Goal: Information Seeking & Learning: Learn about a topic

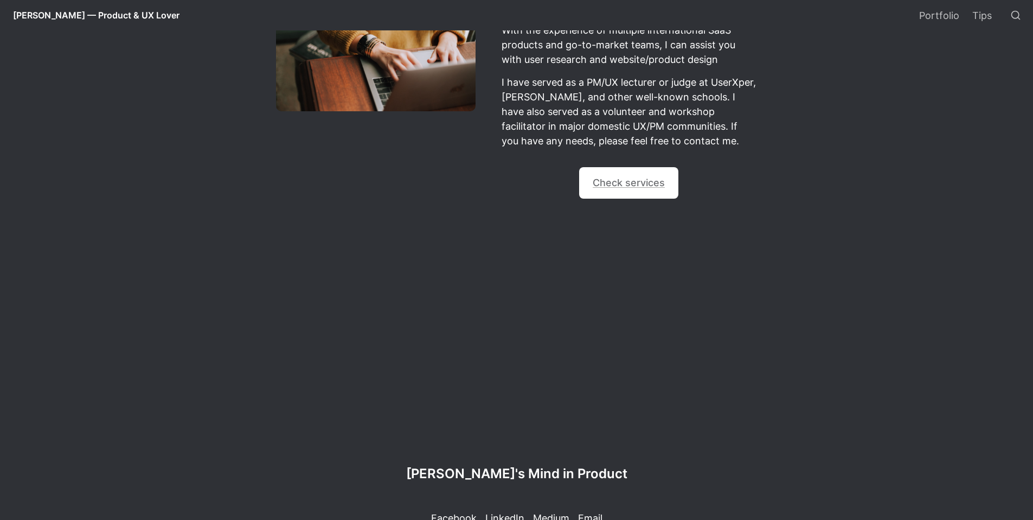
scroll to position [1006, 0]
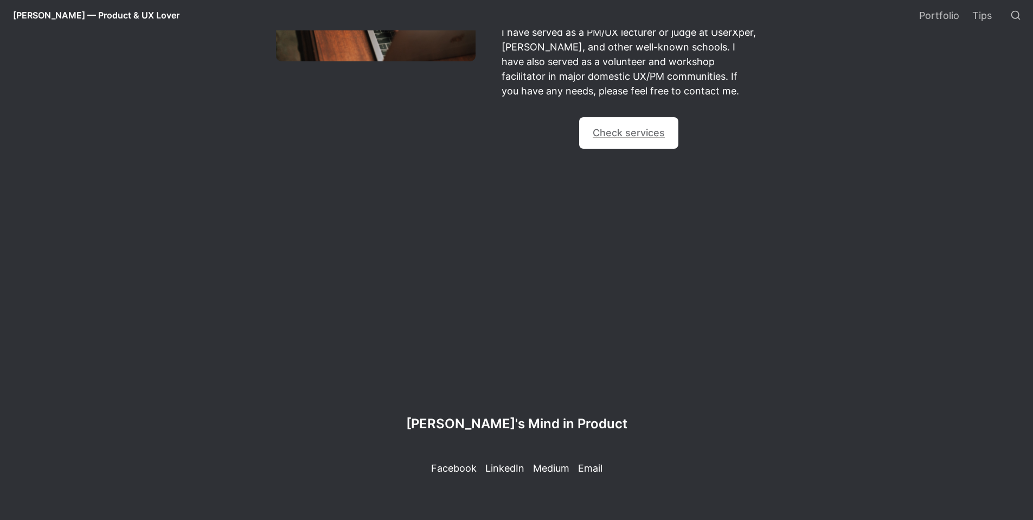
click at [553, 468] on p "Medium" at bounding box center [551, 468] width 36 height 15
click at [501, 473] on p "LinkedIn" at bounding box center [505, 468] width 39 height 15
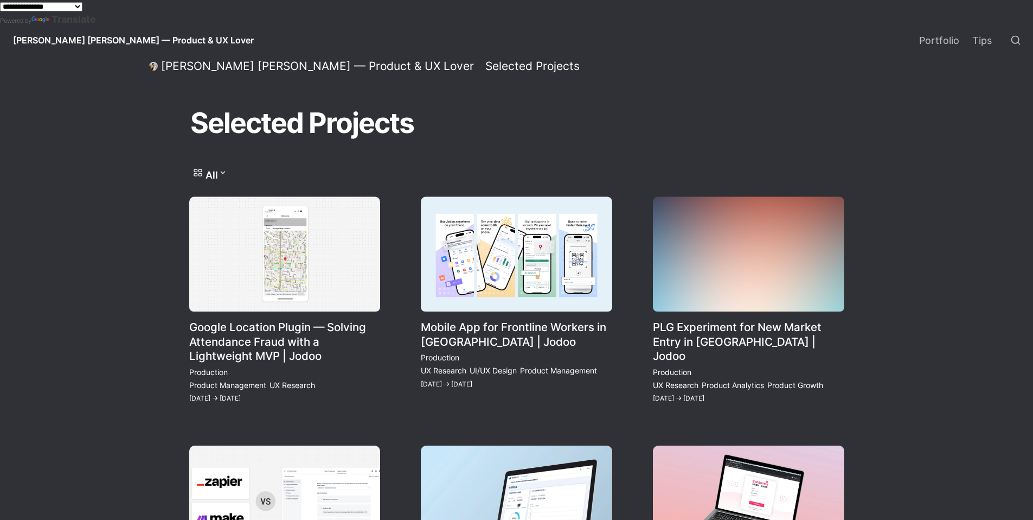
scroll to position [158, 0]
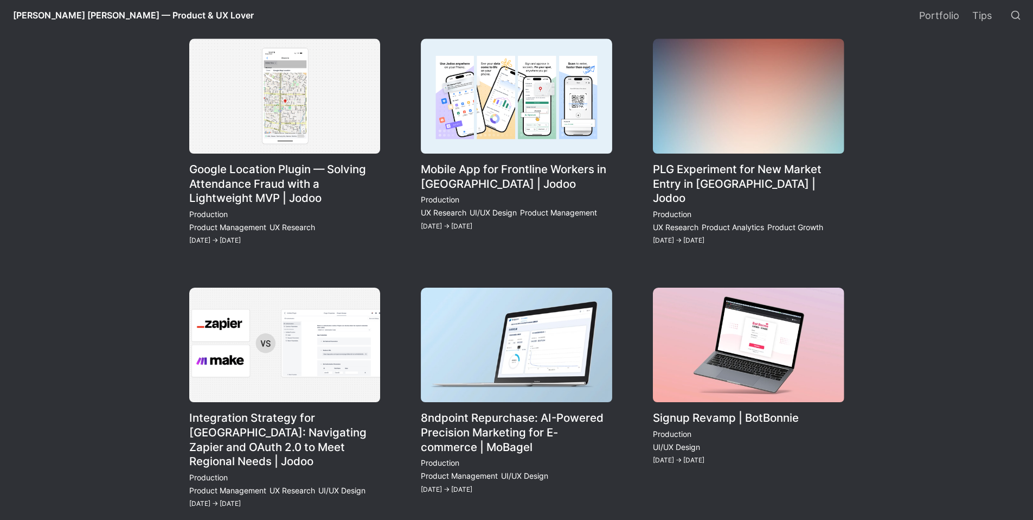
click at [484, 128] on link "Mobile App for Frontline Workers in [GEOGRAPHIC_DATA] | Jodoo" at bounding box center [517, 143] width 192 height 208
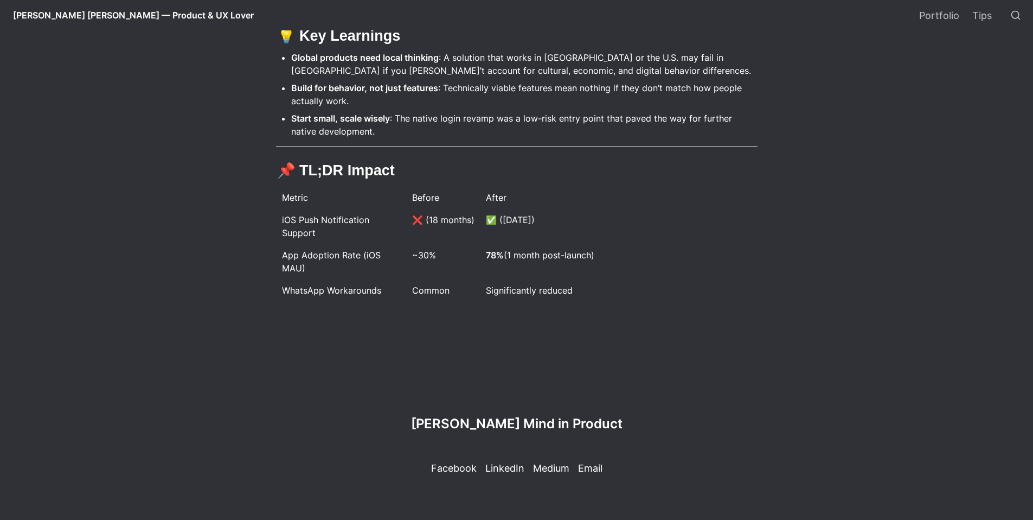
scroll to position [2719, 0]
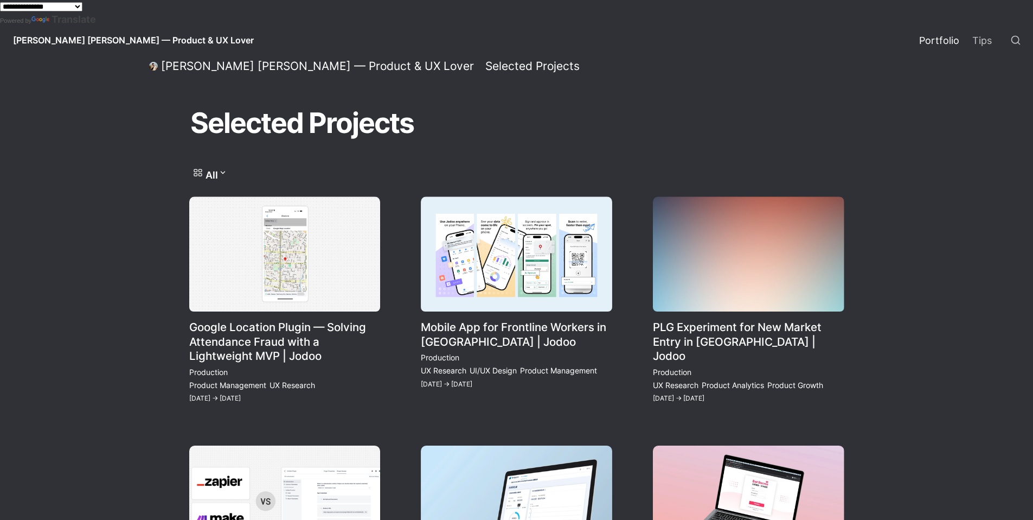
click at [82, 7] on select "**********" at bounding box center [41, 6] width 82 height 9
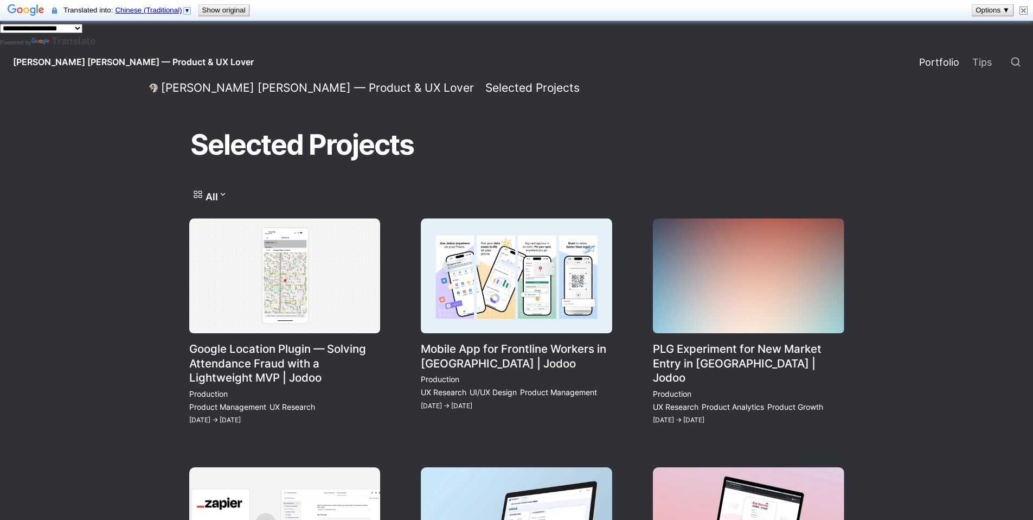
select select "*****"
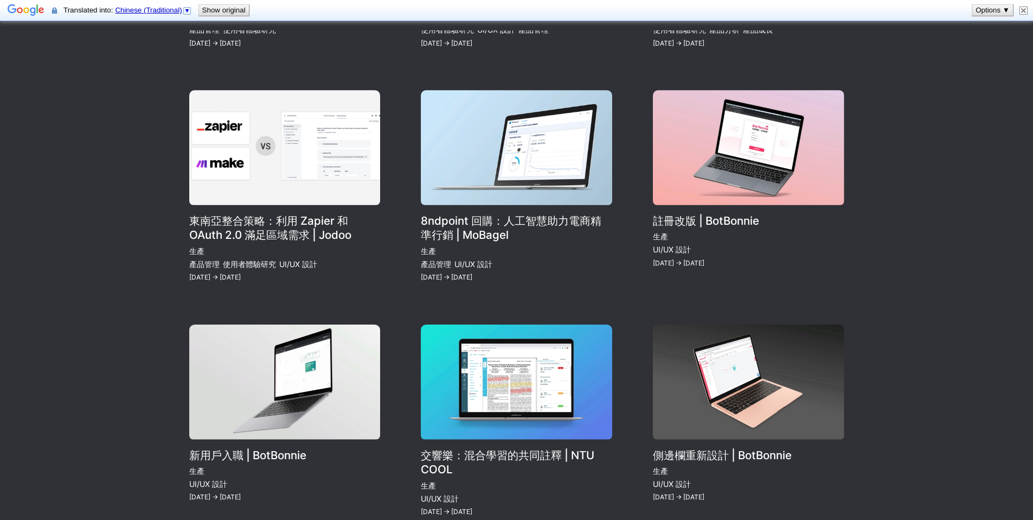
scroll to position [369, 0]
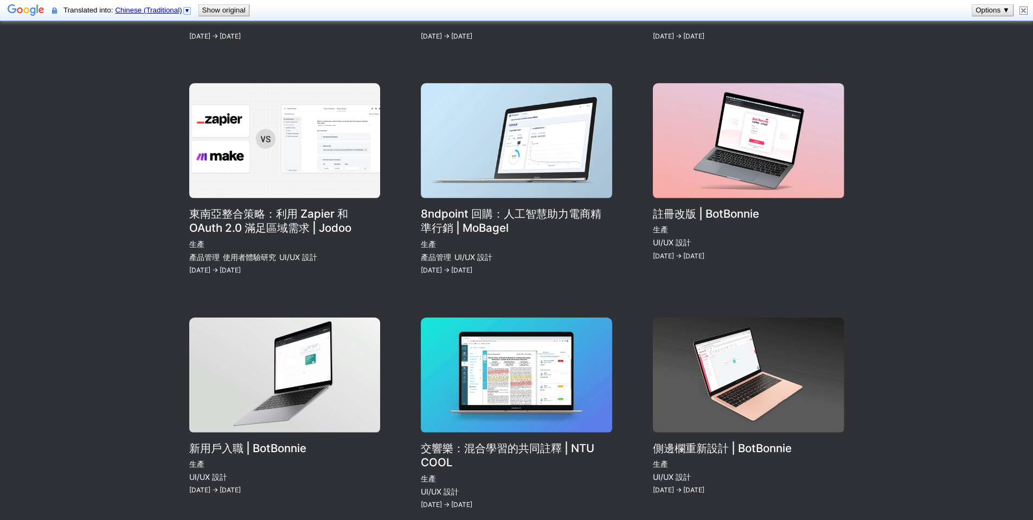
click at [551, 163] on link "8ndpoint 回購：人工智慧助力電商精準行銷 | MoBagel" at bounding box center [517, 180] width 192 height 194
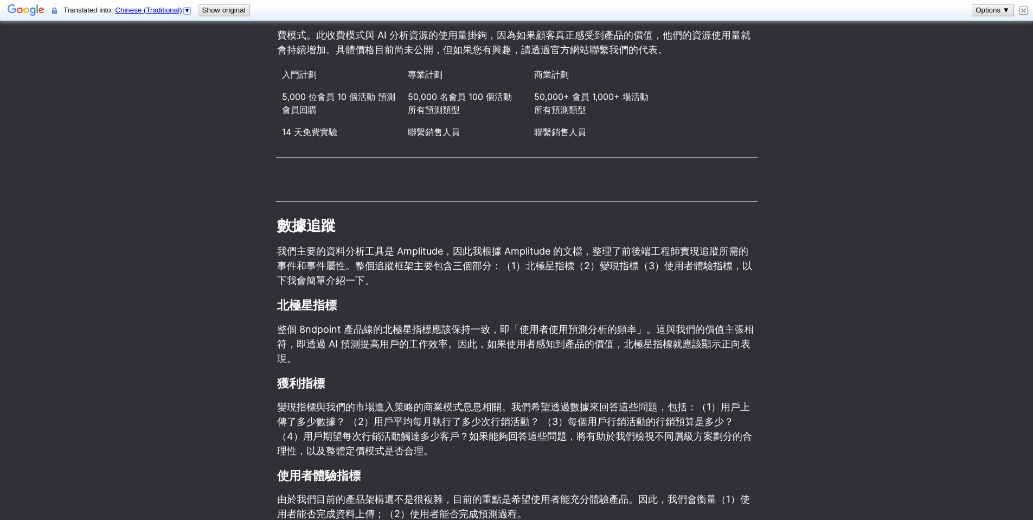
scroll to position [6657, 0]
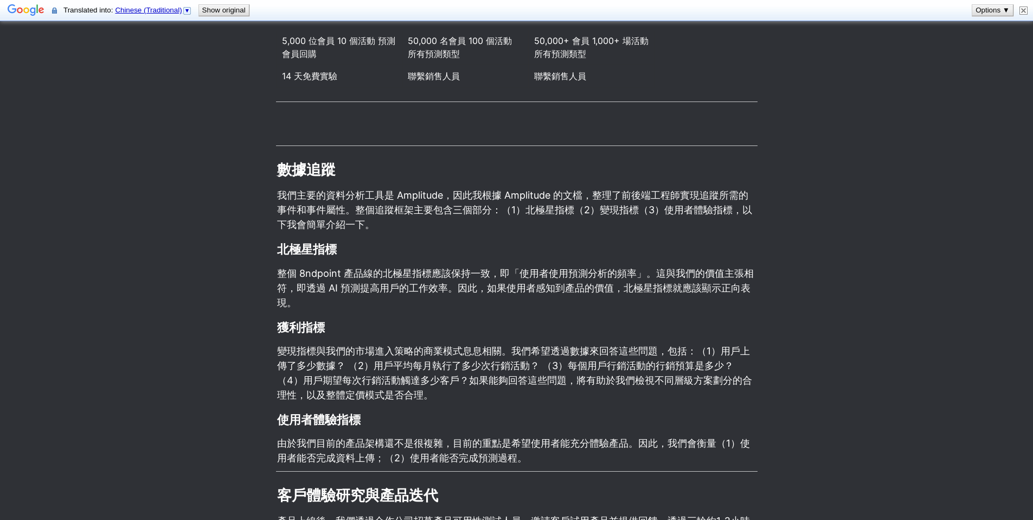
click at [580, 193] on font "我們主要的資料分析工具是 Amplitude，因此我根據 Amplitude 的文檔，整理了前後端工程師實現追蹤所需的事件和事件屬性。整個追蹤框架主要包含三個…" at bounding box center [514, 209] width 475 height 41
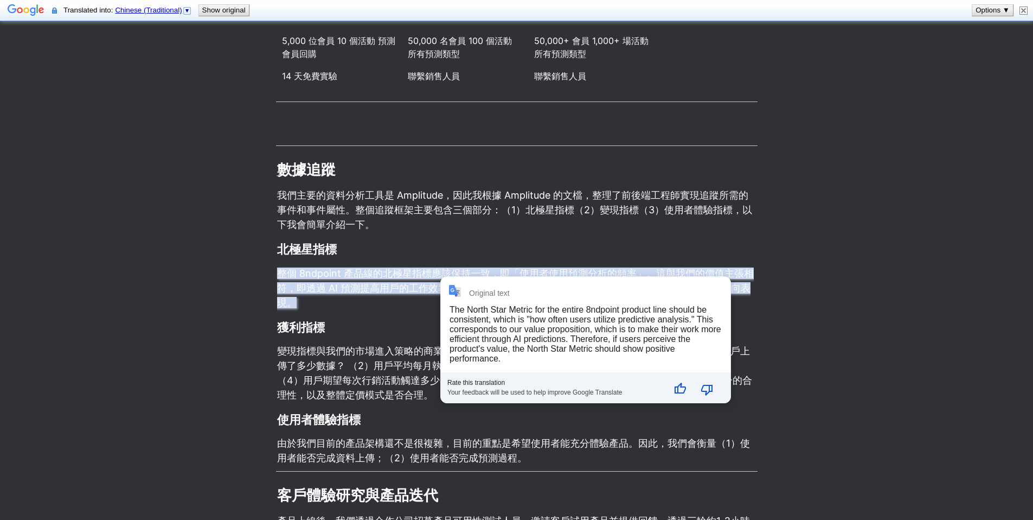
click at [365, 310] on p "整個 8ndpoint 產品線的北極星指標應該保持一致，即「使用者使用預測分析的頻率」。這與我們的價值主張相符，即透過 AI 預測提高用戶的工作效率。因此，如…" at bounding box center [517, 287] width 482 height 47
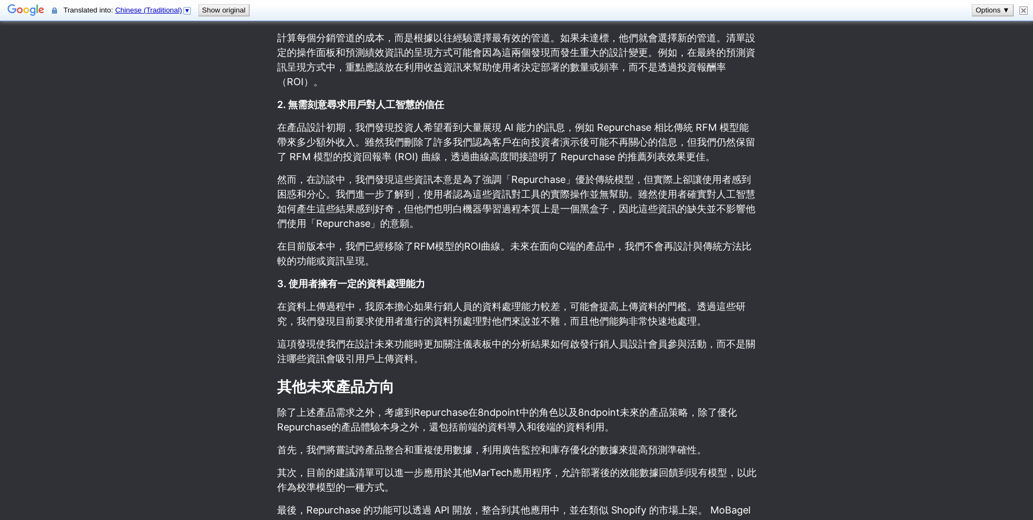
scroll to position [7247, 0]
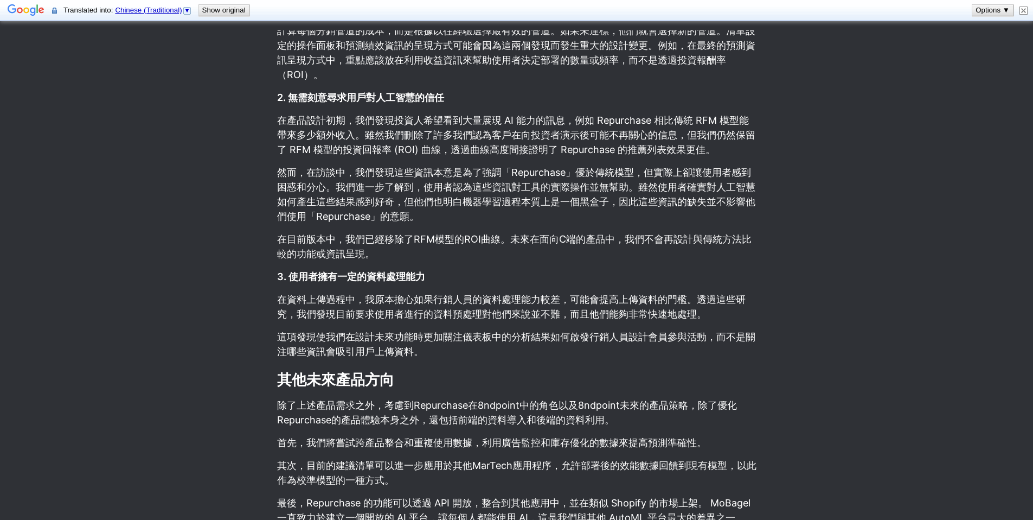
click at [280, 176] on font "然而，在訪談中，我們發現這些資訊本意是為了強調「Repurchase」優於傳統模型，但實際上卻讓使用者感到困惑和分心。我們進一步了解到，使用者認為這些資訊對工…" at bounding box center [516, 194] width 478 height 55
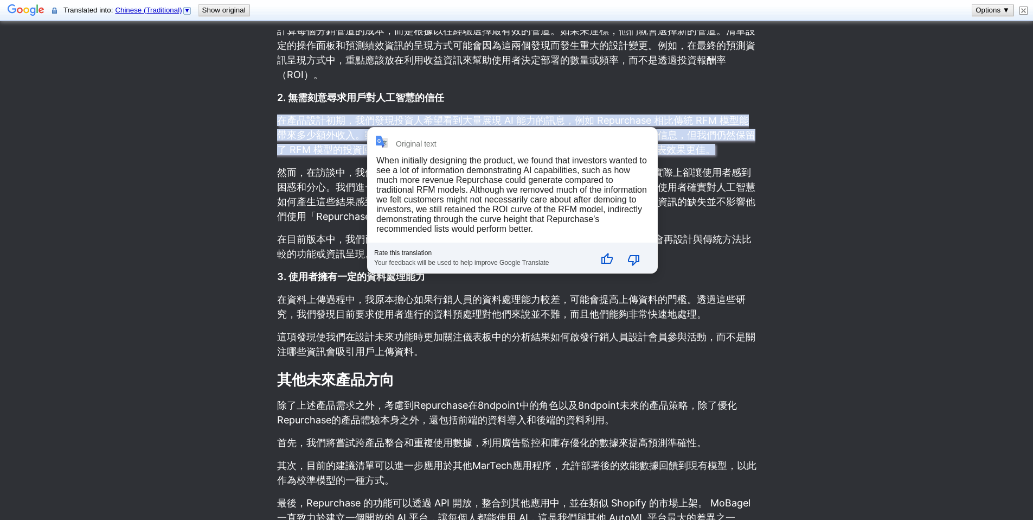
click at [319, 283] on p "3. 使用者擁有一定的資料處理能力" at bounding box center [517, 276] width 482 height 18
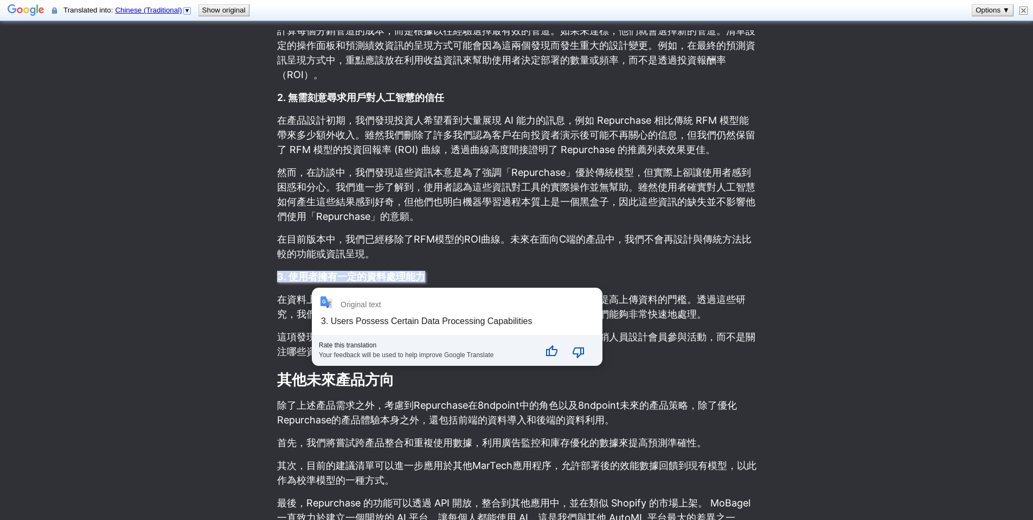
click at [442, 183] on font "然而，在訪談中，我們發現這些資訊本意是為了強調「Repurchase」優於傳統模型，但實際上卻讓使用者感到困惑和分心。我們進一步了解到，使用者認為這些資訊對工…" at bounding box center [516, 194] width 478 height 55
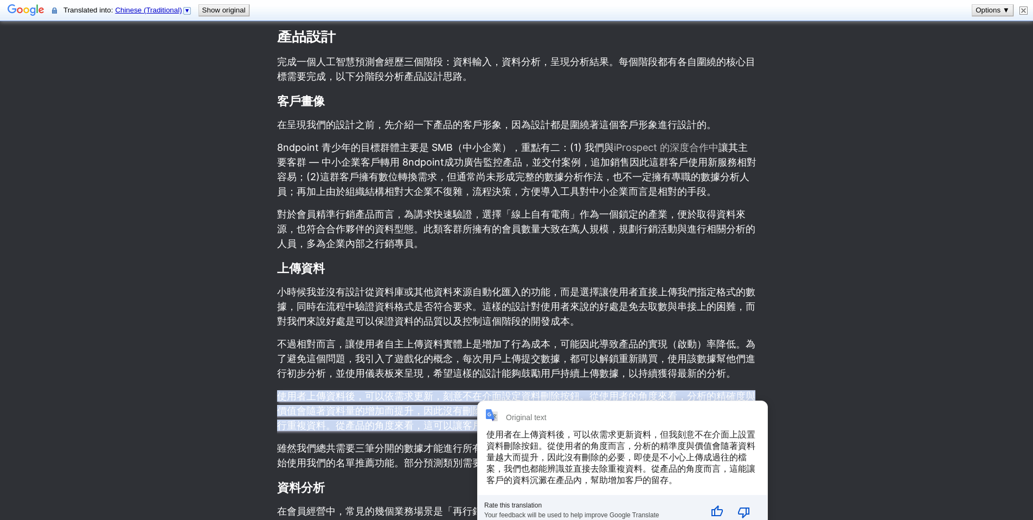
scroll to position [8531, 0]
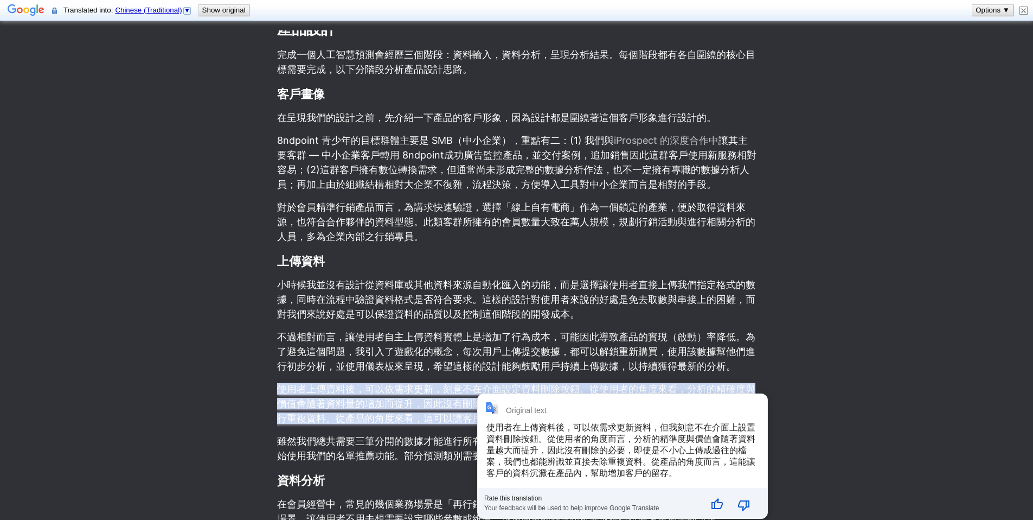
click at [630, 162] on p "8ndpoint 青少年的目標群體主要是 SMB（中小企業），重點有二：(1) 我們與 iProspect 的深度合作中 讓其主要客群 — 中小企業客戶轉用 …" at bounding box center [517, 162] width 482 height 62
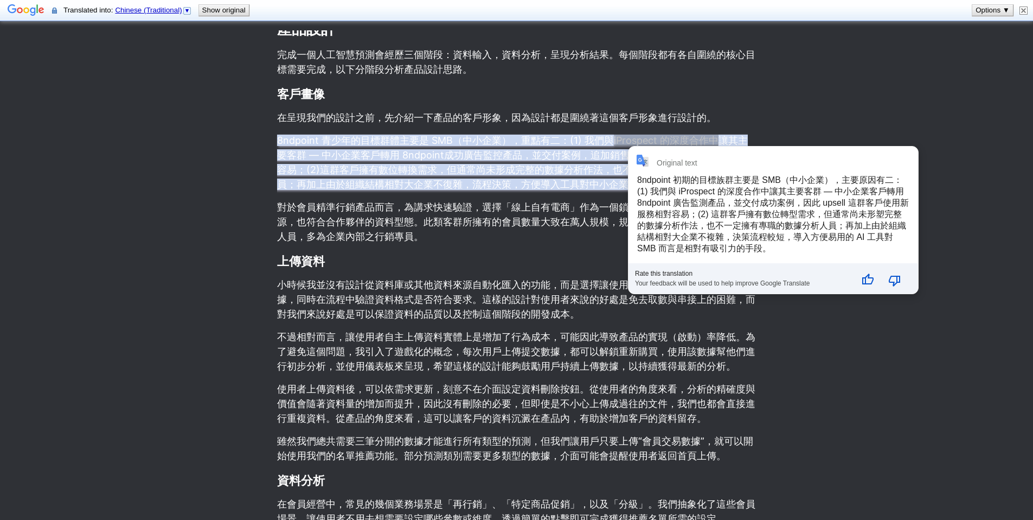
click at [393, 215] on p "對於會員精準行銷產品而言，為講求快速驗證，選擇「線上自有電商」作為一個鎖定的產業，便於取得資料來源，也符合合作夥伴的資料型態。此類客群所擁有的會員數量大致在萬…" at bounding box center [517, 221] width 482 height 47
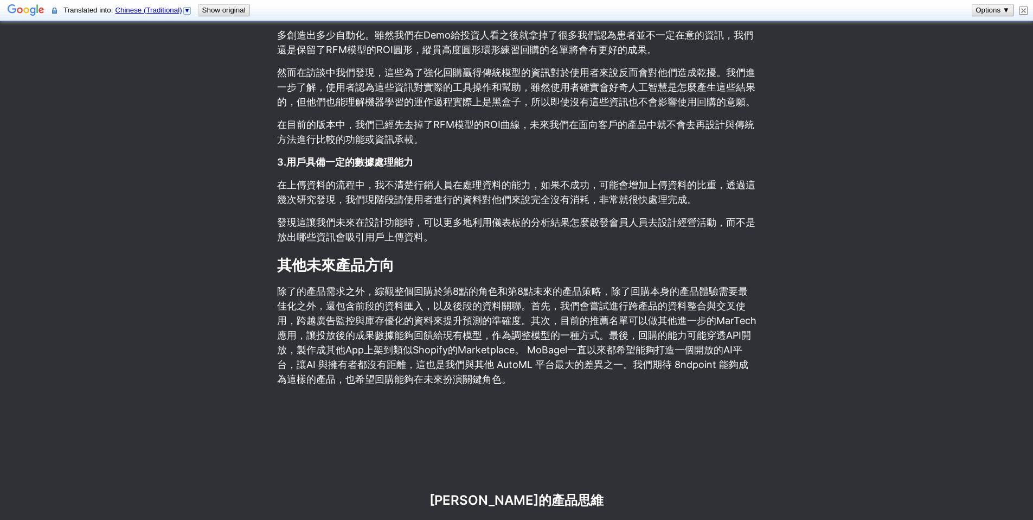
scroll to position [10313, 0]
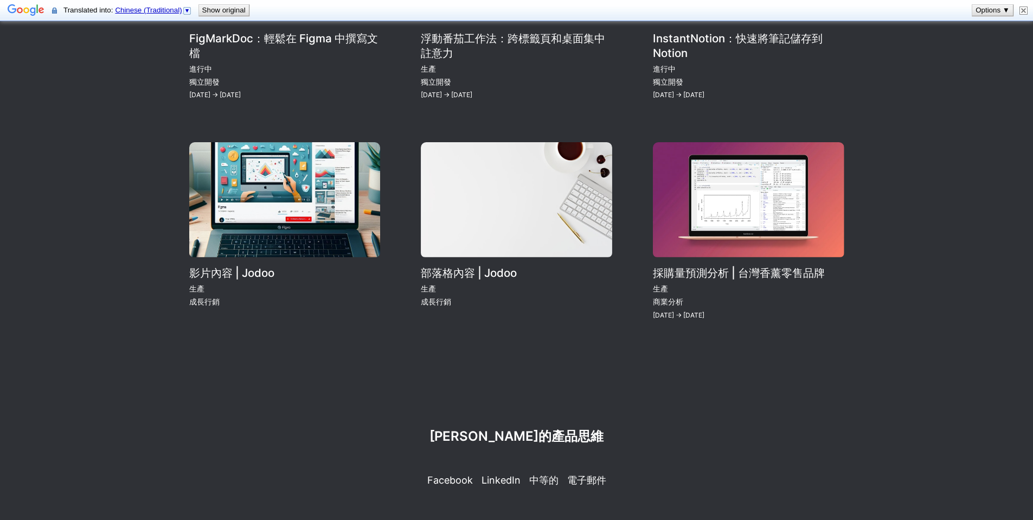
scroll to position [1254, 0]
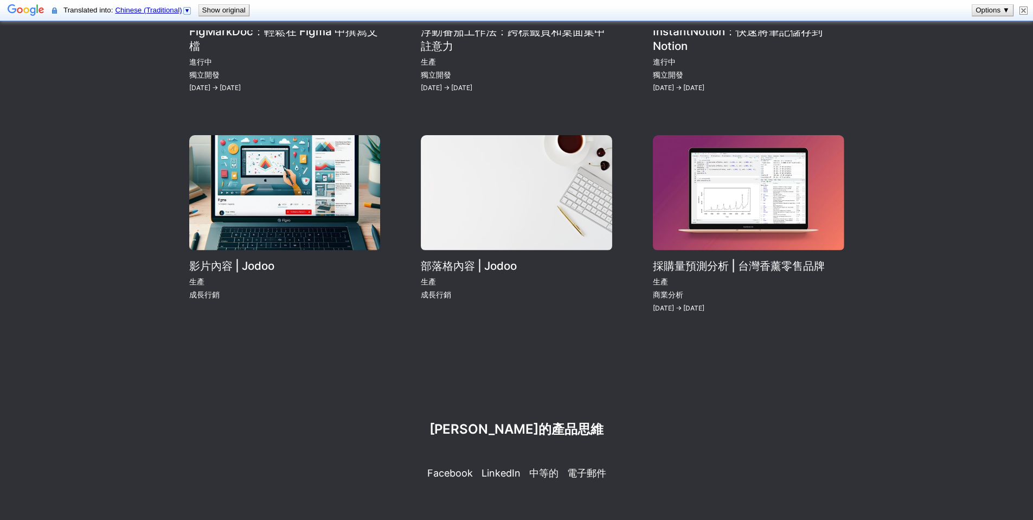
click at [568, 241] on link "部落格內容 | Jodoo" at bounding box center [517, 224] width 192 height 179
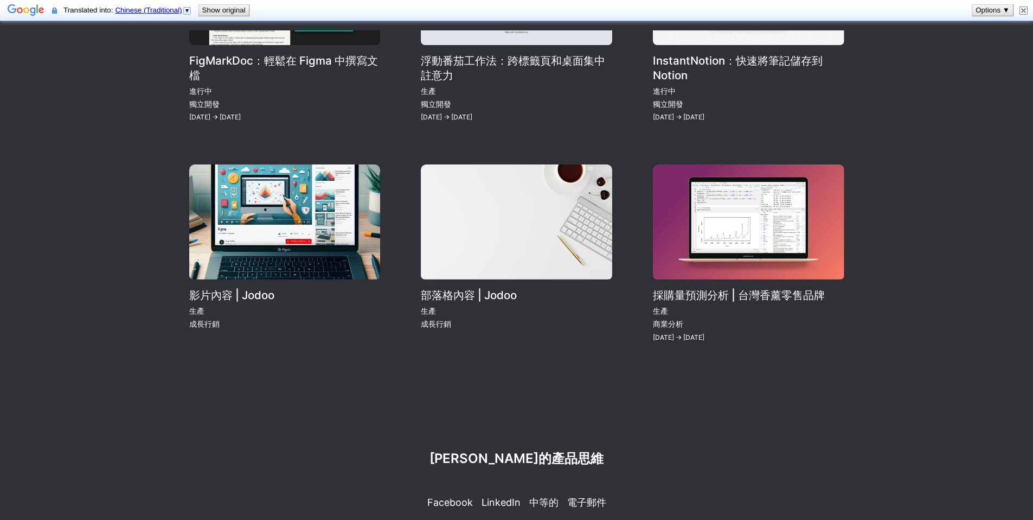
scroll to position [932, 0]
